Goal: Book appointment/travel/reservation

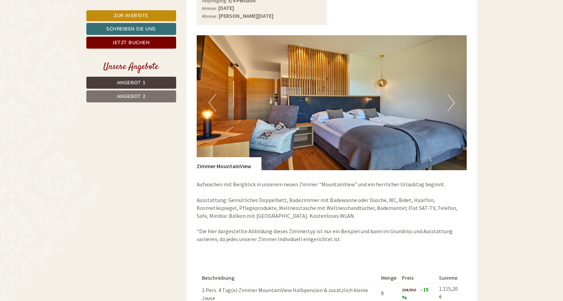
scroll to position [518, 0]
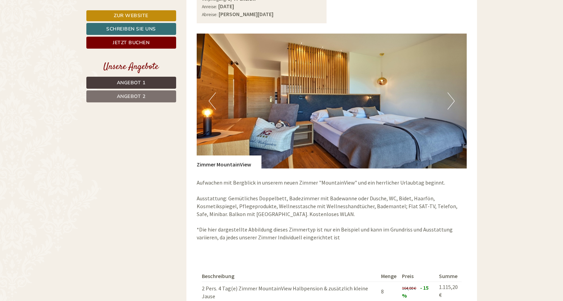
click at [451, 97] on button "Next" at bounding box center [450, 100] width 7 height 17
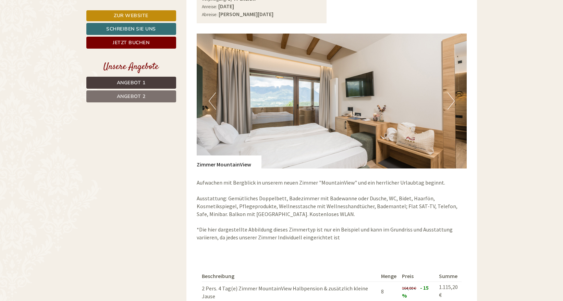
click at [451, 97] on button "Next" at bounding box center [450, 100] width 7 height 17
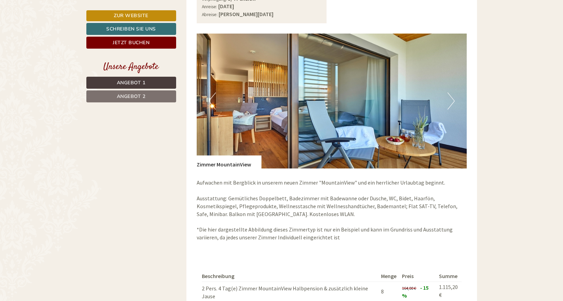
click at [451, 97] on button "Next" at bounding box center [450, 100] width 7 height 17
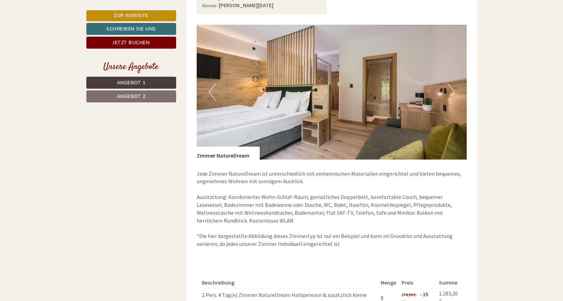
scroll to position [946, 0]
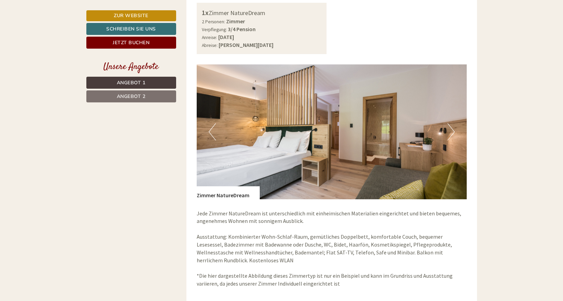
click at [452, 123] on button "Next" at bounding box center [450, 131] width 7 height 17
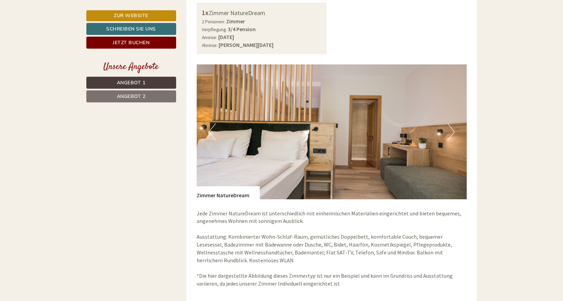
click at [449, 124] on button "Next" at bounding box center [450, 131] width 7 height 17
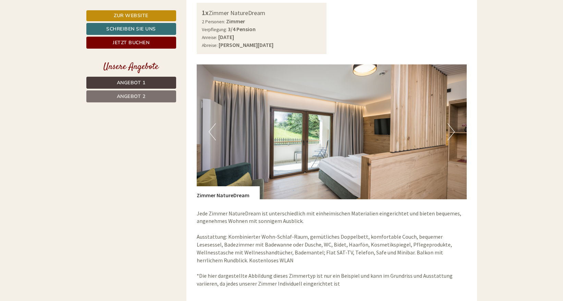
click at [449, 124] on button "Next" at bounding box center [450, 131] width 7 height 17
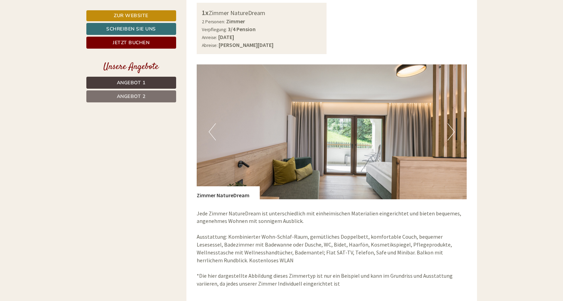
click at [449, 124] on button "Next" at bounding box center [450, 131] width 7 height 17
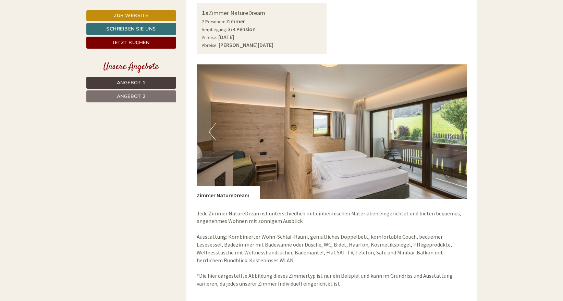
click at [449, 124] on button "Next" at bounding box center [450, 131] width 7 height 17
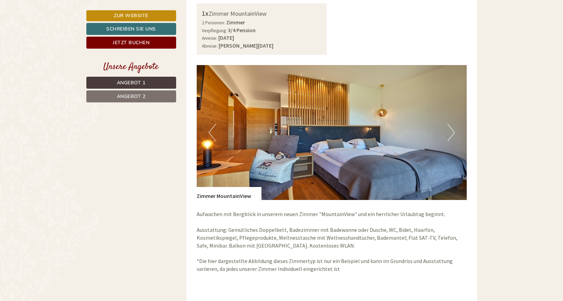
scroll to position [489, 0]
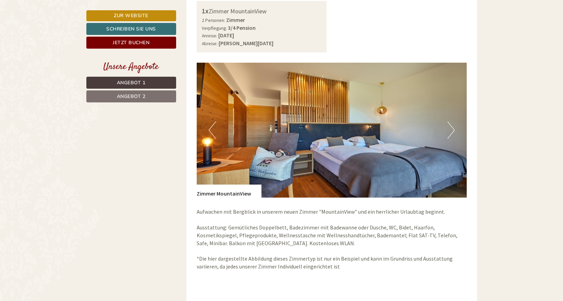
click at [451, 127] on button "Next" at bounding box center [450, 130] width 7 height 17
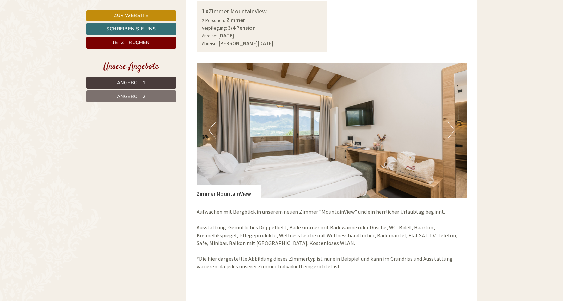
click at [451, 127] on button "Next" at bounding box center [450, 130] width 7 height 17
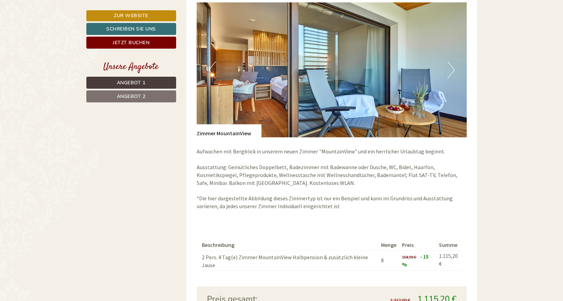
scroll to position [534, 0]
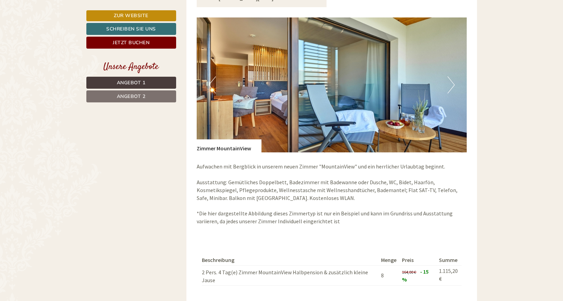
click at [450, 83] on button "Next" at bounding box center [450, 84] width 7 height 17
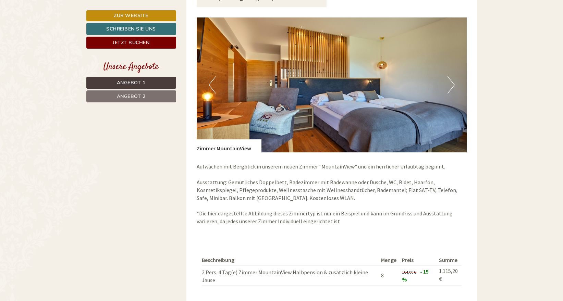
click at [449, 83] on button "Next" at bounding box center [450, 84] width 7 height 17
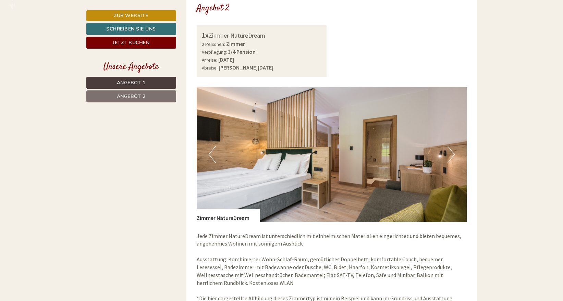
scroll to position [924, 0]
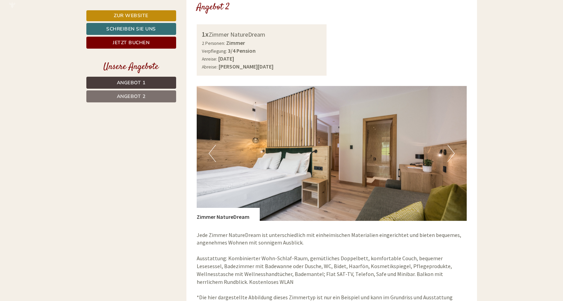
click at [446, 139] on img at bounding box center [332, 153] width 270 height 135
click at [451, 145] on button "Next" at bounding box center [450, 153] width 7 height 17
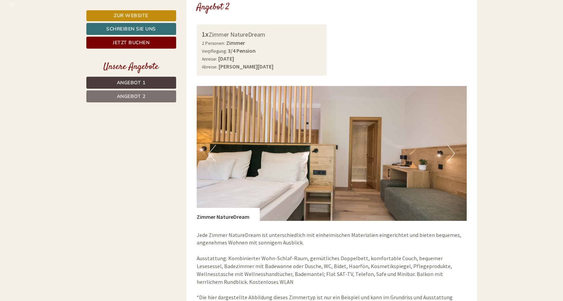
click at [451, 145] on button "Next" at bounding box center [450, 153] width 7 height 17
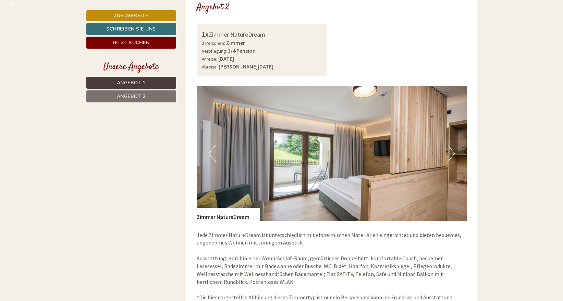
click at [453, 146] on button "Next" at bounding box center [450, 153] width 7 height 17
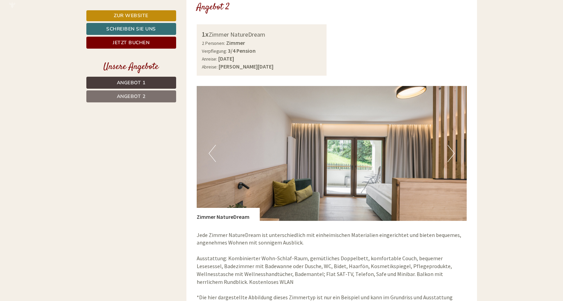
click at [453, 146] on button "Next" at bounding box center [450, 153] width 7 height 17
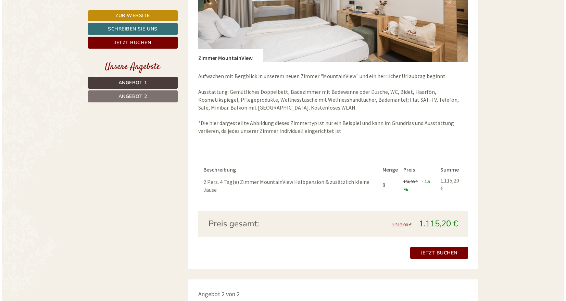
scroll to position [624, 0]
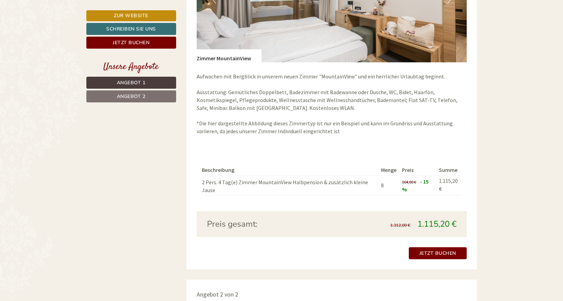
click at [438, 247] on link "Jetzt buchen" at bounding box center [437, 253] width 58 height 12
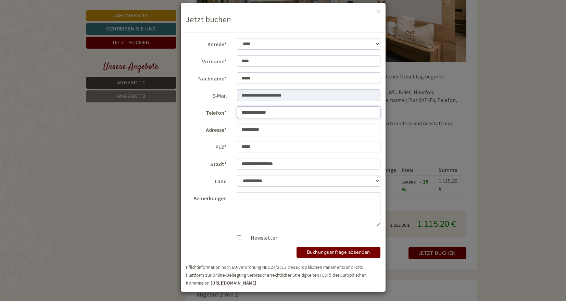
scroll to position [7, 0]
type input "**********"
click at [331, 252] on button "Buchungsanfrage absenden" at bounding box center [338, 252] width 84 height 11
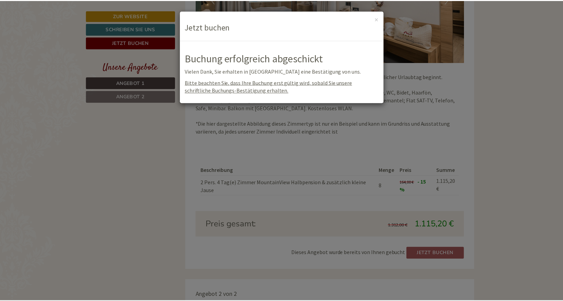
scroll to position [0, 0]
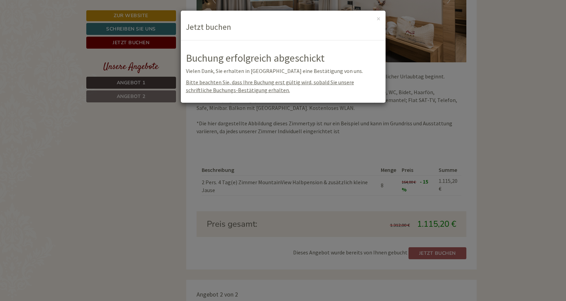
click at [136, 134] on div "**********" at bounding box center [283, 150] width 566 height 301
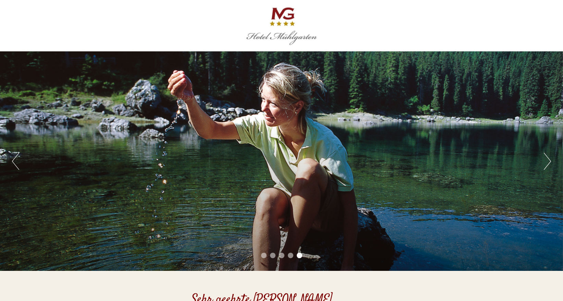
click at [282, 18] on div at bounding box center [281, 25] width 383 height 45
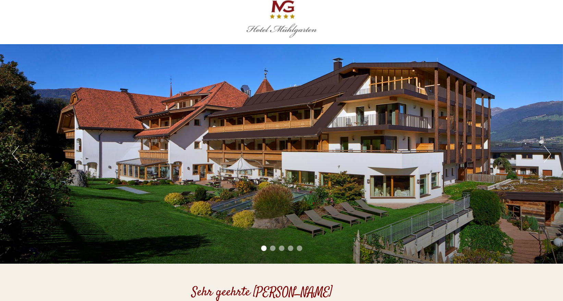
scroll to position [10, 0]
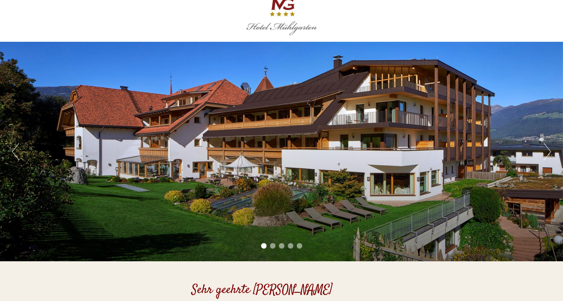
click at [545, 153] on button "Next" at bounding box center [546, 151] width 7 height 17
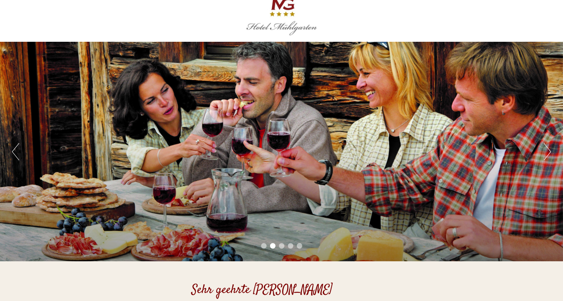
click at [545, 153] on button "Next" at bounding box center [546, 151] width 7 height 17
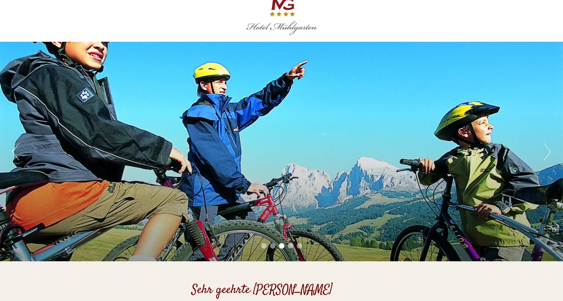
click at [545, 153] on button "Next" at bounding box center [546, 151] width 7 height 17
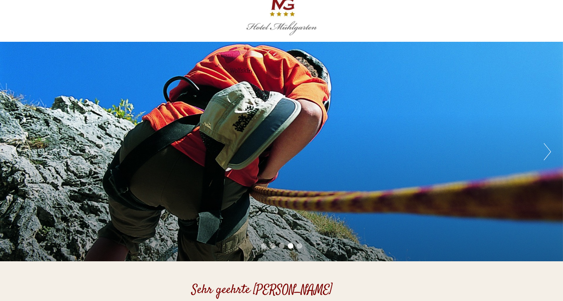
click at [545, 153] on button "Next" at bounding box center [546, 151] width 7 height 17
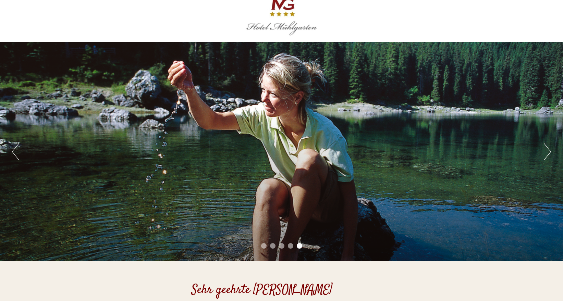
click at [545, 153] on button "Next" at bounding box center [546, 151] width 7 height 17
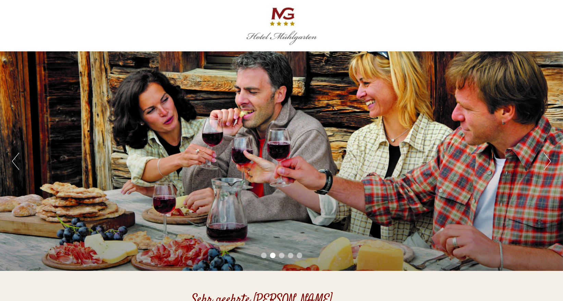
scroll to position [0, 0]
click at [284, 23] on div at bounding box center [281, 25] width 383 height 45
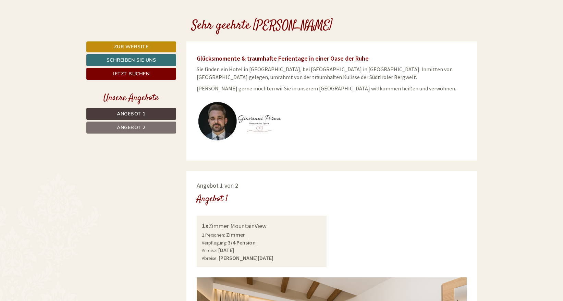
scroll to position [265, 0]
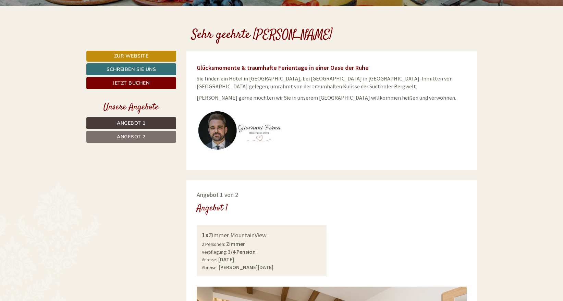
click at [138, 54] on link "Zur Website" at bounding box center [131, 56] width 90 height 11
